Goal: Find specific page/section: Find specific page/section

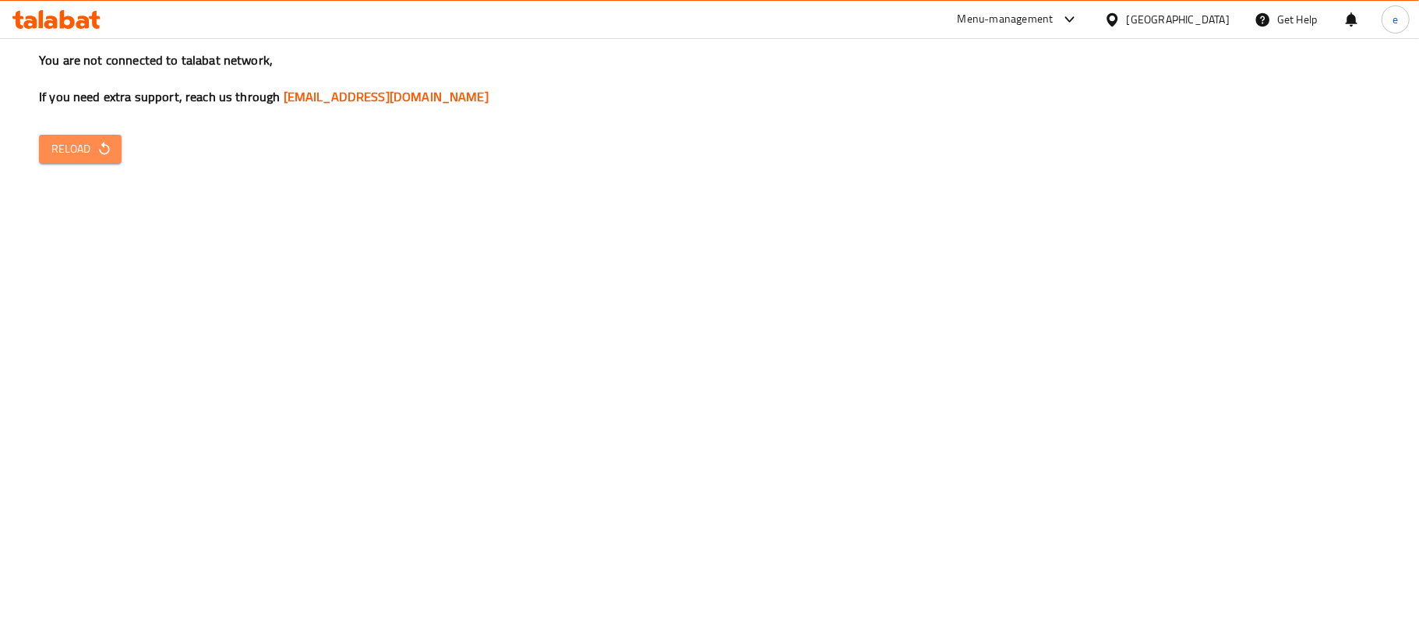
click at [94, 143] on span "Reload" at bounding box center [80, 148] width 58 height 19
click at [97, 157] on icon "button" at bounding box center [105, 149] width 16 height 16
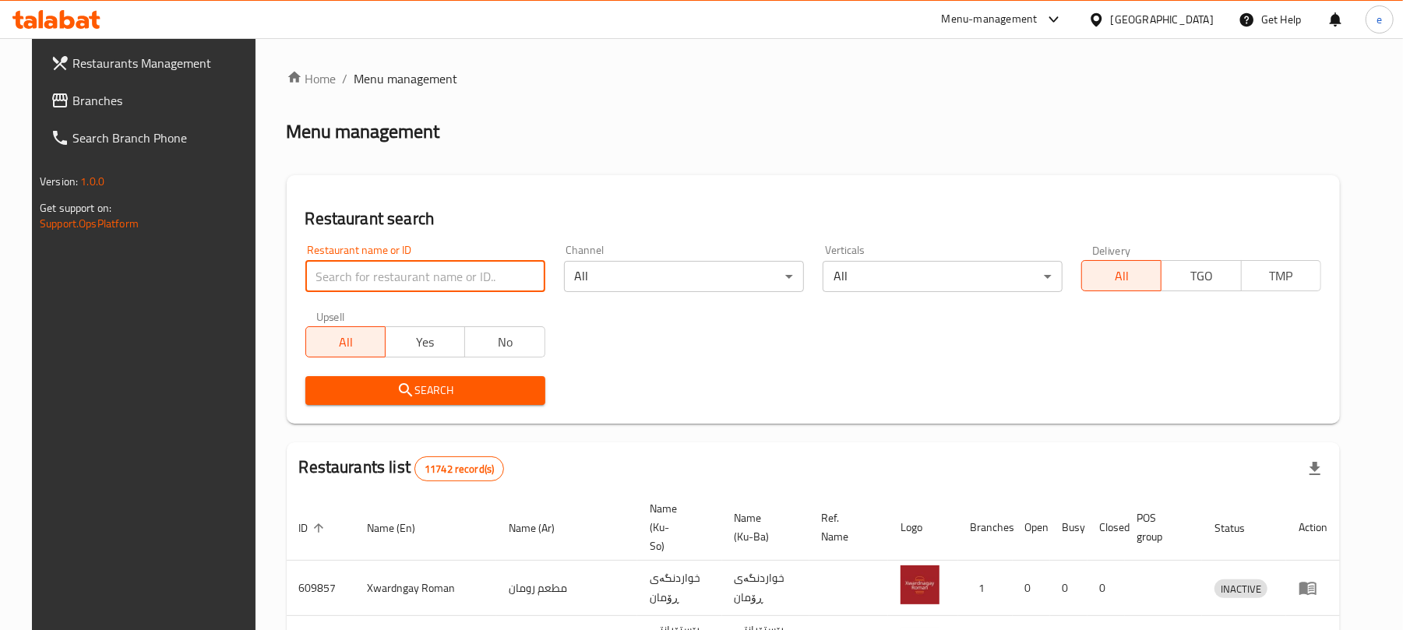
click at [425, 267] on input "search" at bounding box center [425, 276] width 240 height 31
paste input "683303"
type input "683303"
click button "Search" at bounding box center [425, 390] width 240 height 29
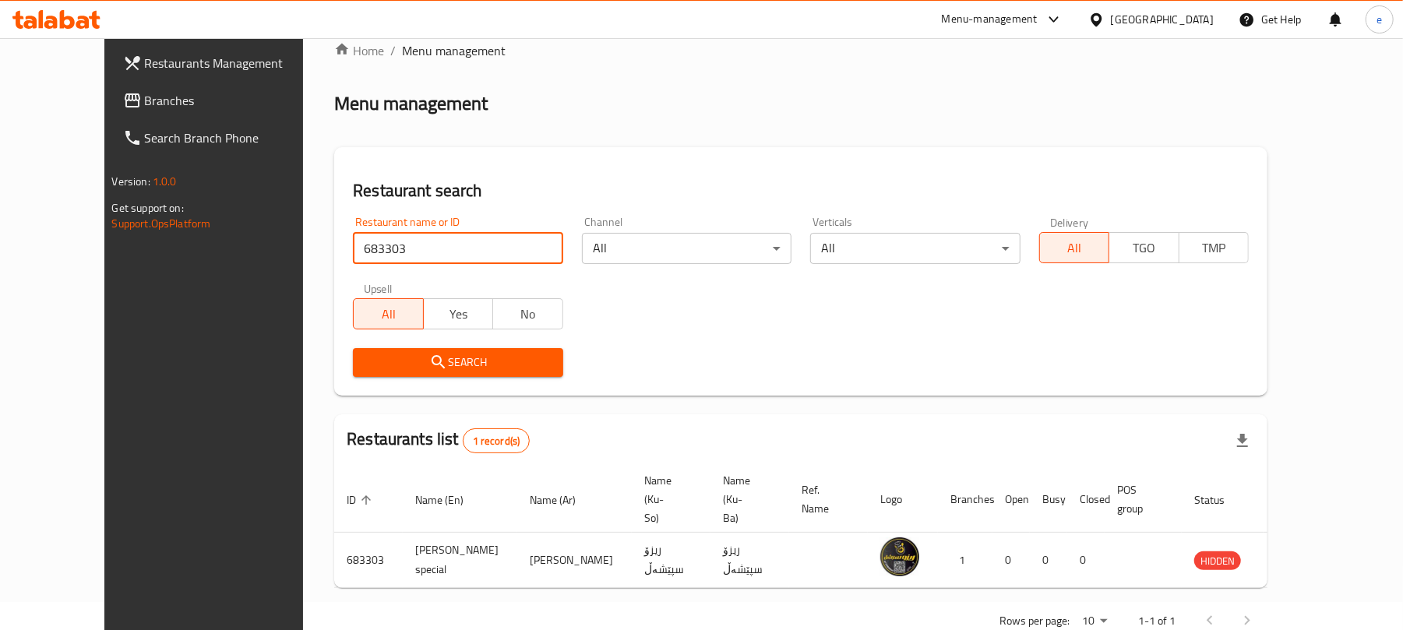
scroll to position [35, 0]
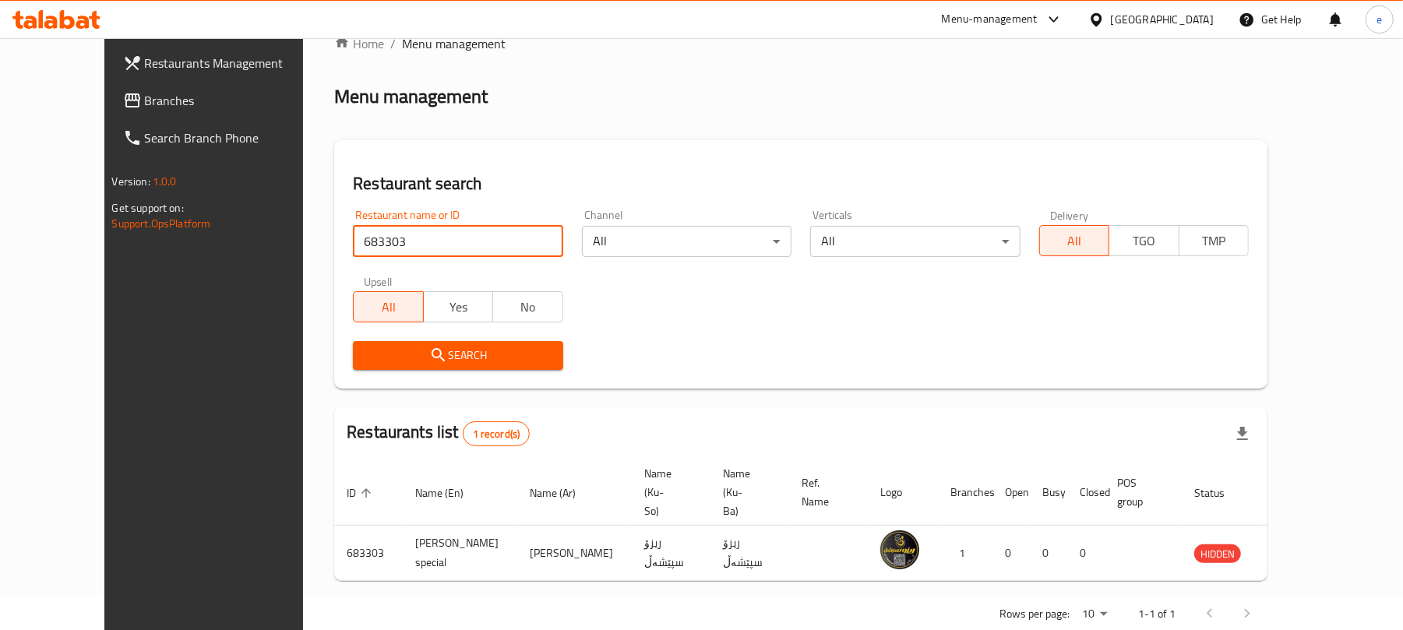
click at [145, 65] on span "Restaurants Management" at bounding box center [236, 63] width 182 height 19
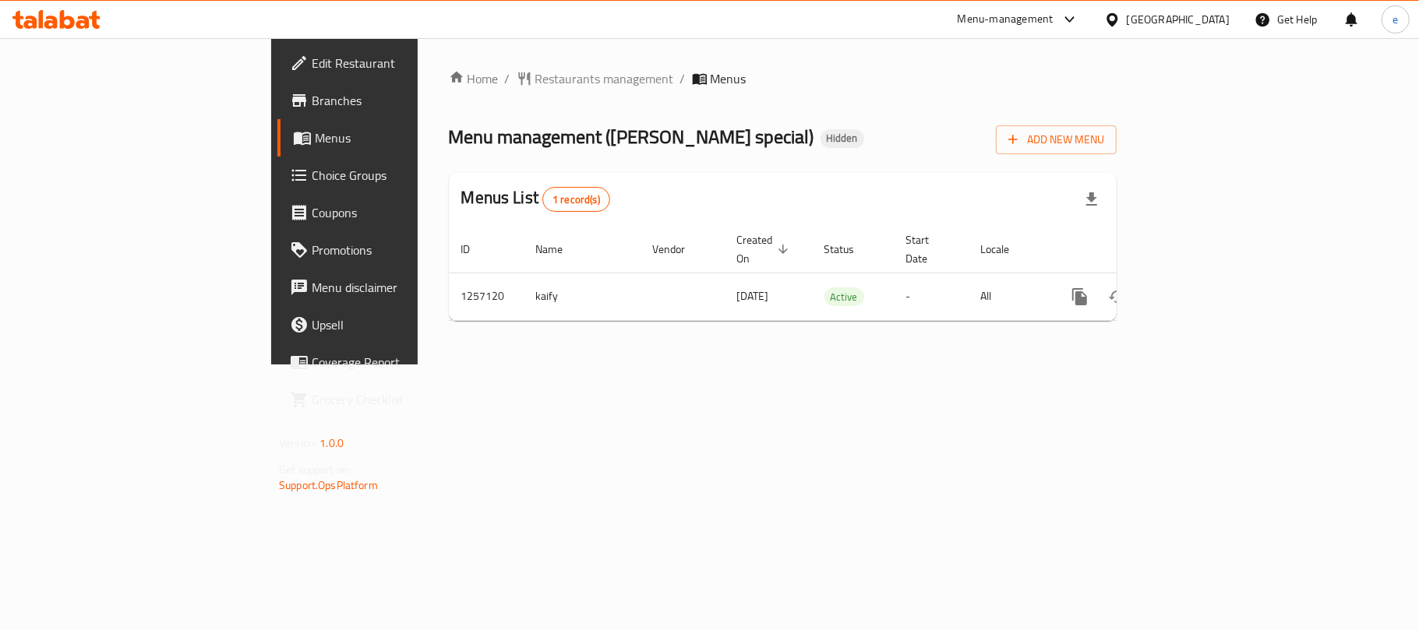
click at [312, 109] on span "Branches" at bounding box center [404, 100] width 184 height 19
